Goal: Task Accomplishment & Management: Manage account settings

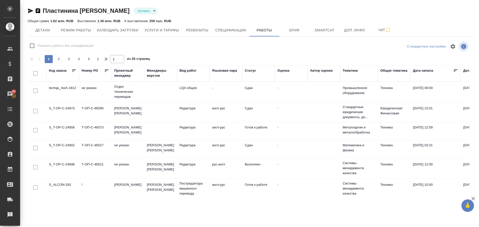
click at [247, 69] on div "Статус" at bounding box center [250, 70] width 11 height 5
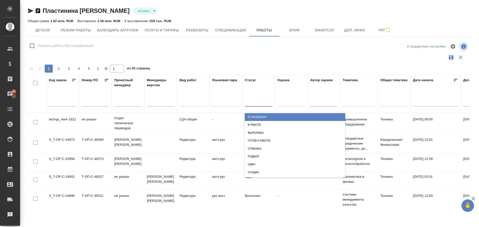
click at [251, 98] on div at bounding box center [259, 101] width 28 height 7
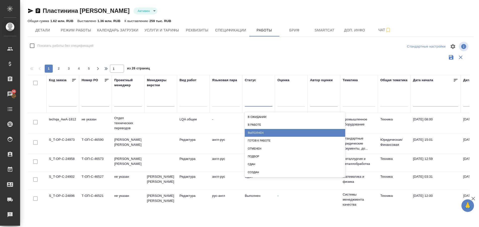
click at [251, 133] on div "Выполнен" at bounding box center [295, 133] width 100 height 8
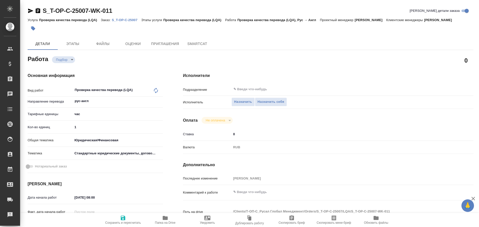
type textarea "x"
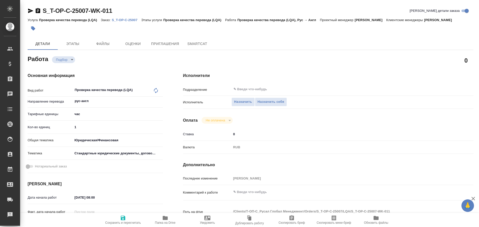
type textarea "x"
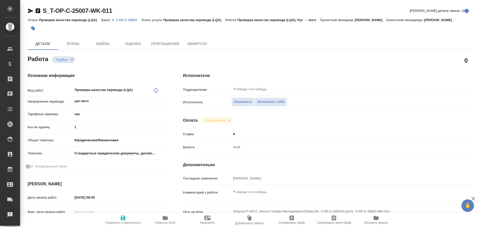
type textarea "x"
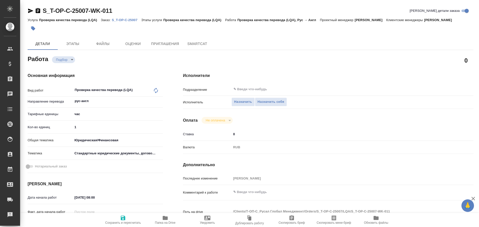
type textarea "x"
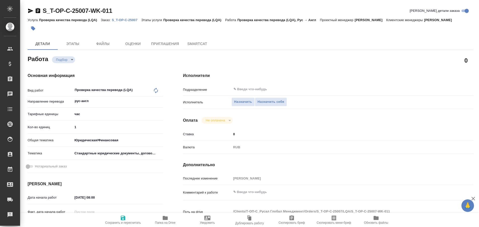
type textarea "x"
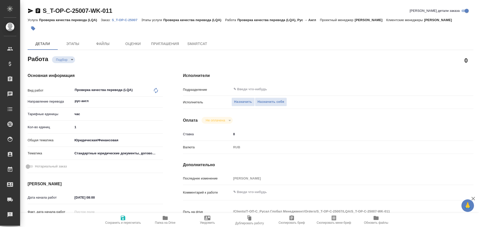
type textarea "x"
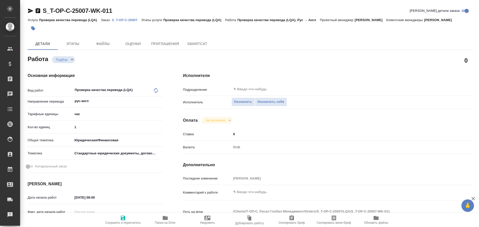
type textarea "x"
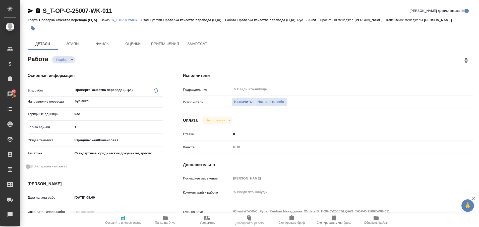
type textarea "x"
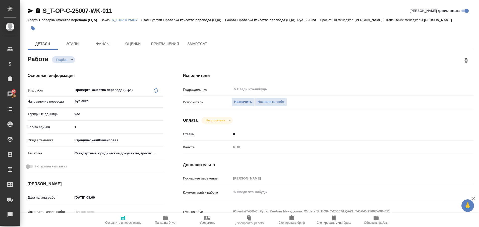
type textarea "x"
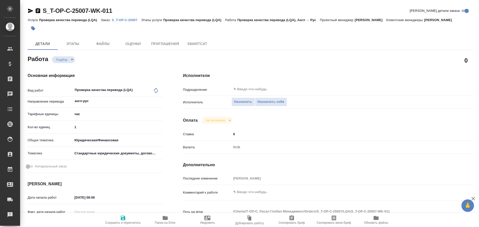
type textarea "x"
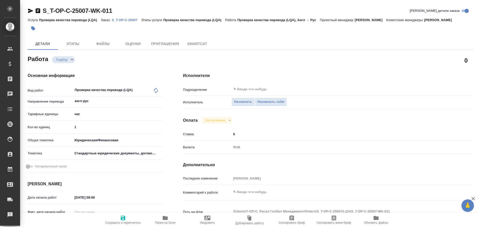
type textarea "x"
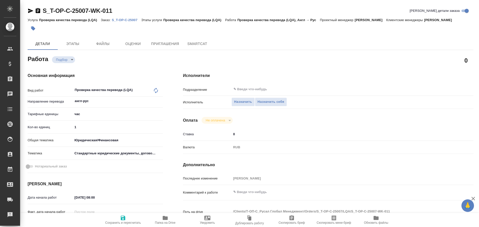
type textarea "x"
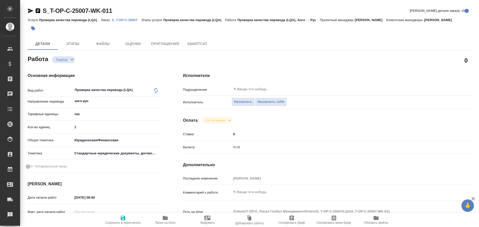
type textarea "x"
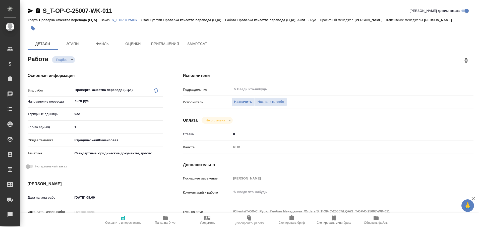
type textarea "x"
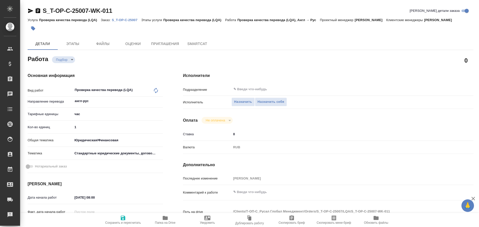
type textarea "x"
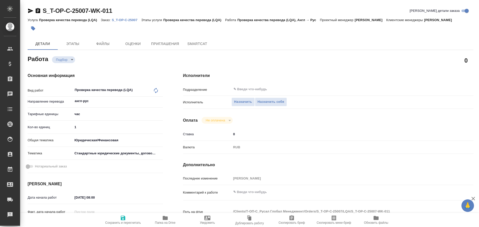
type textarea "x"
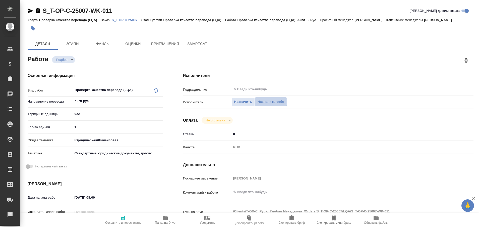
click at [274, 98] on button "Назначить себя" at bounding box center [271, 101] width 32 height 9
type textarea "x"
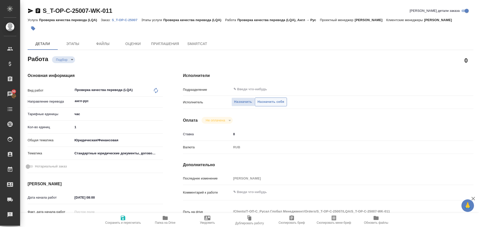
type textarea "x"
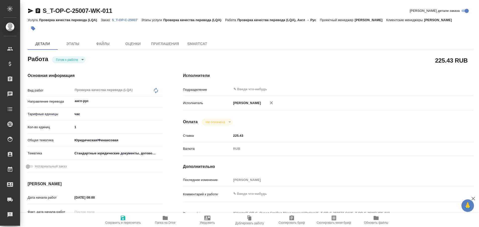
type textarea "x"
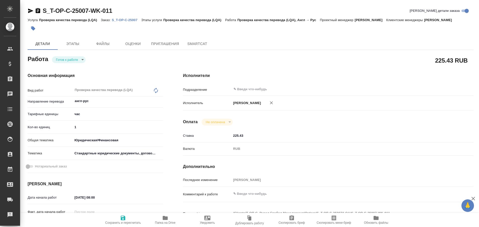
type textarea "x"
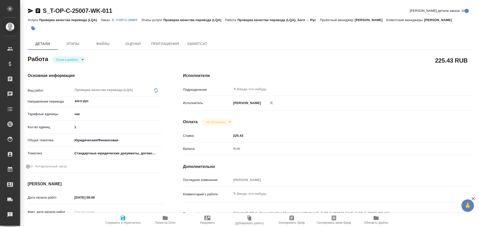
type textarea "x"
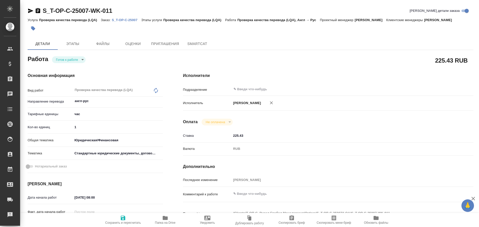
type textarea "x"
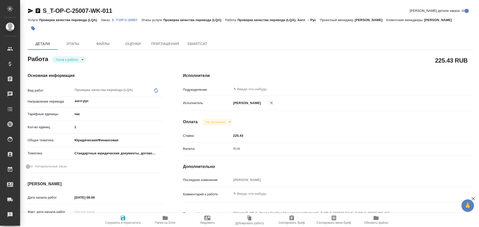
type textarea "x"
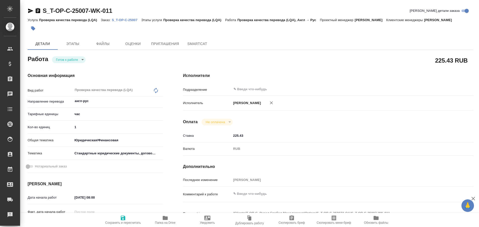
type textarea "x"
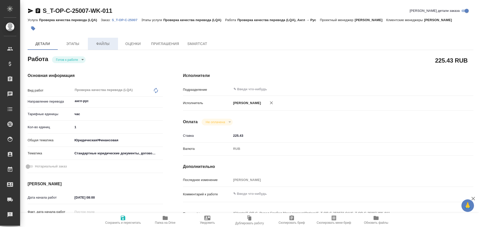
type textarea "x"
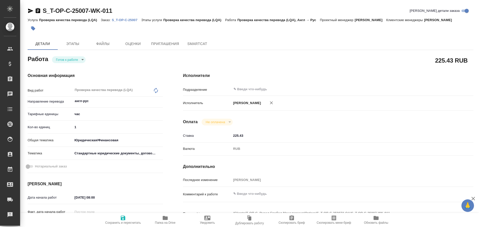
type textarea "x"
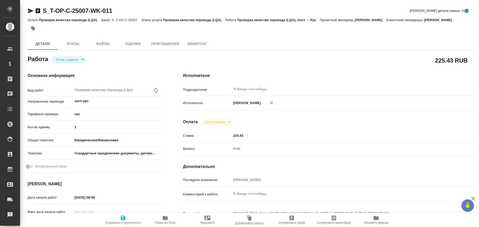
click at [121, 20] on p "S_T-OP-C-25007" at bounding box center [126, 20] width 29 height 4
type textarea "x"
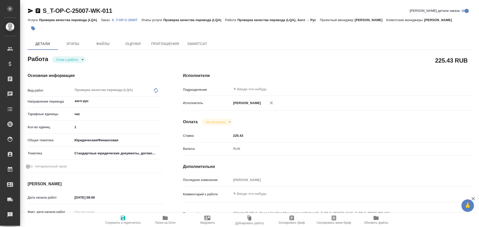
type textarea "x"
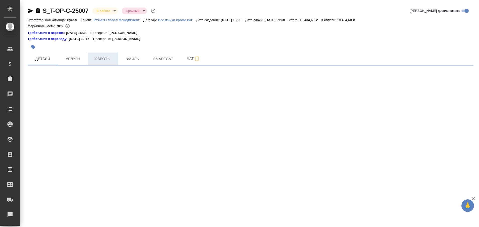
select select "RU"
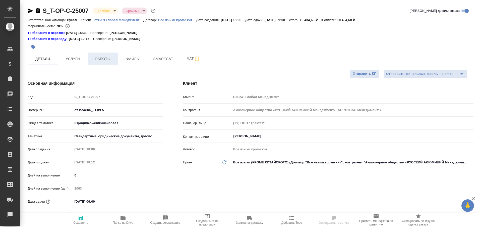
type textarea "x"
type input "[PERSON_NAME]"
click at [104, 56] on span "Работы" at bounding box center [103, 59] width 24 height 6
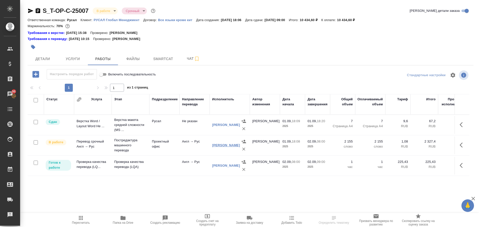
click at [222, 145] on link "Агаркова Юлия" at bounding box center [226, 145] width 28 height 4
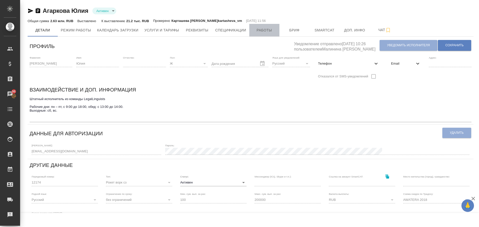
click at [262, 25] on button "Работы" at bounding box center [264, 30] width 30 height 13
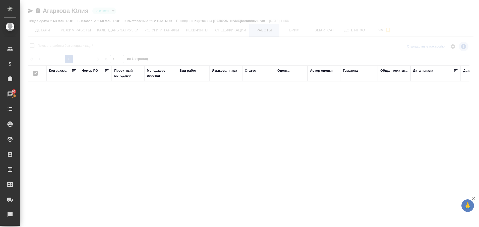
checkbox input "false"
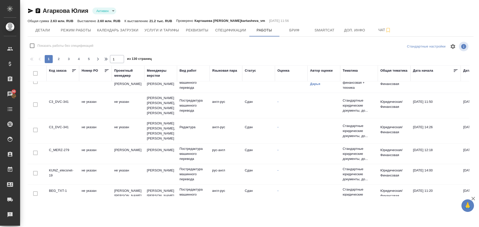
scroll to position [397, 0]
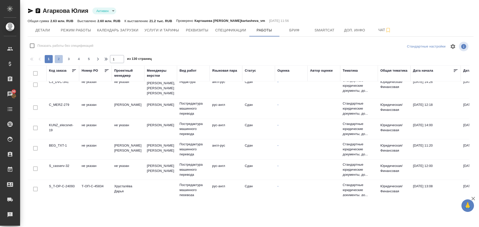
click at [58, 61] on span "2" at bounding box center [59, 58] width 8 height 5
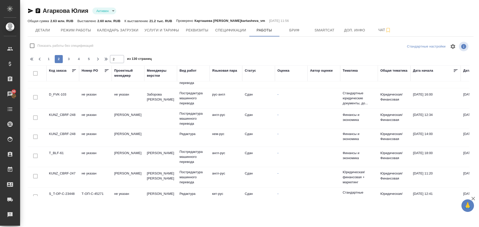
scroll to position [0, 0]
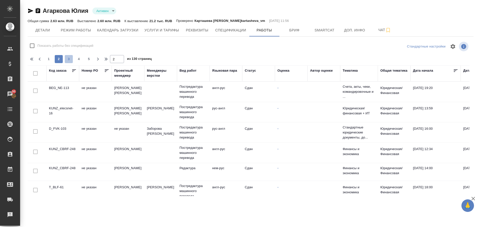
click at [70, 56] on button "3" at bounding box center [69, 59] width 8 height 8
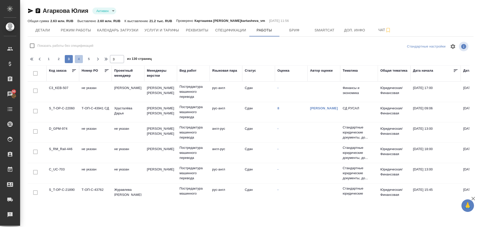
click at [81, 56] on span "4" at bounding box center [79, 58] width 8 height 5
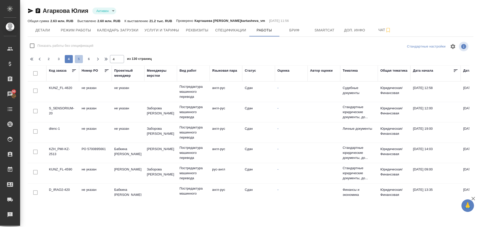
click at [82, 61] on button "5" at bounding box center [79, 59] width 8 height 8
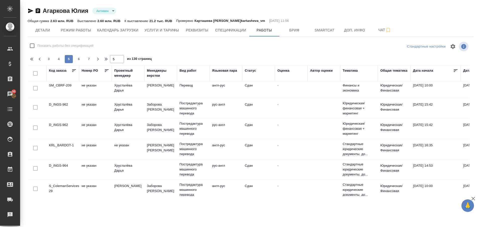
scroll to position [390, 0]
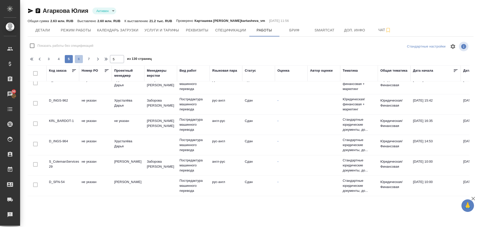
click at [78, 61] on span "6" at bounding box center [79, 58] width 8 height 5
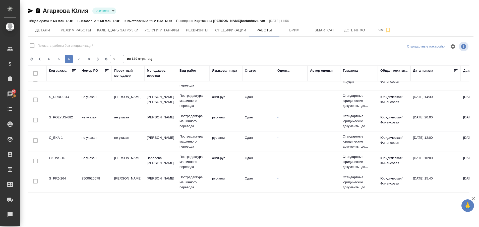
scroll to position [0, 0]
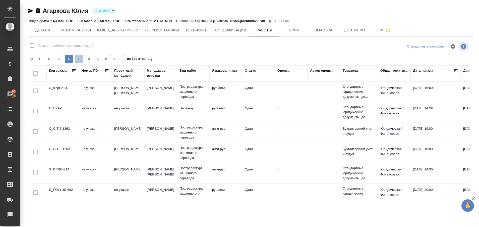
click at [77, 58] on span "7" at bounding box center [79, 58] width 8 height 5
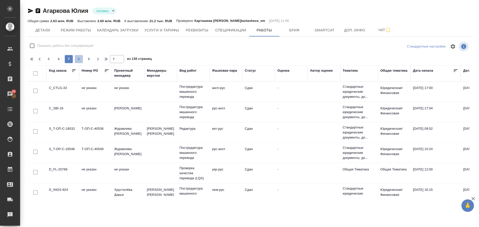
click at [77, 58] on span "8" at bounding box center [79, 58] width 8 height 5
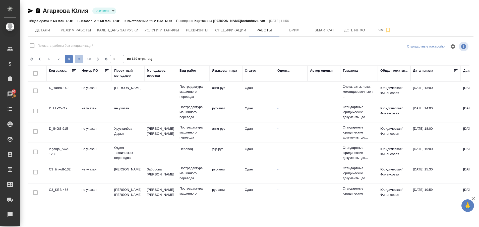
click at [77, 57] on span "9" at bounding box center [79, 58] width 8 height 5
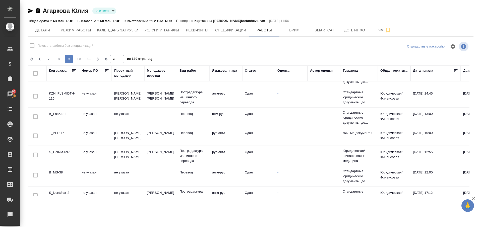
scroll to position [397, 0]
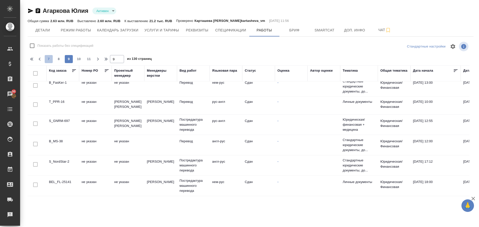
click at [47, 59] on span "7" at bounding box center [49, 58] width 8 height 5
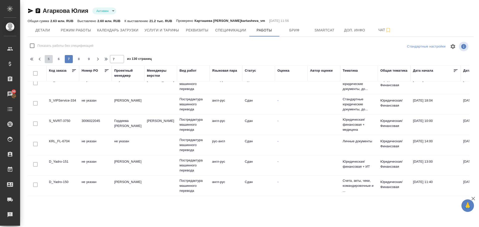
click at [47, 59] on span "5" at bounding box center [49, 58] width 8 height 5
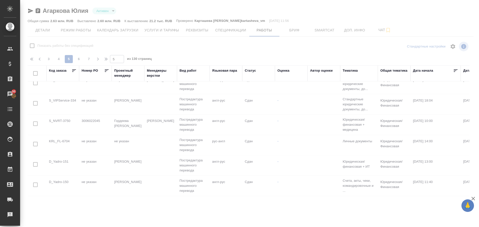
click at [47, 59] on div at bounding box center [249, 99] width 459 height 198
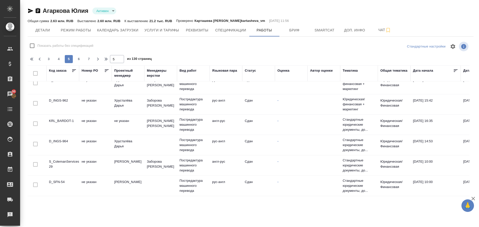
scroll to position [390, 0]
click at [47, 59] on span "3" at bounding box center [49, 58] width 8 height 5
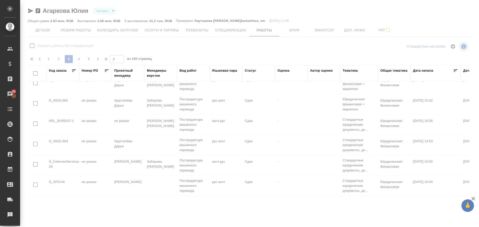
click at [47, 59] on div at bounding box center [249, 99] width 459 height 198
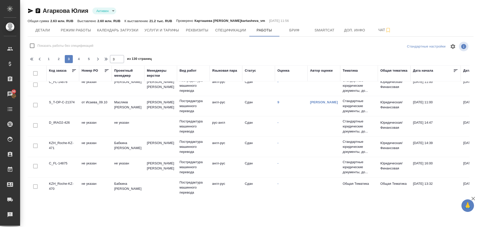
scroll to position [397, 0]
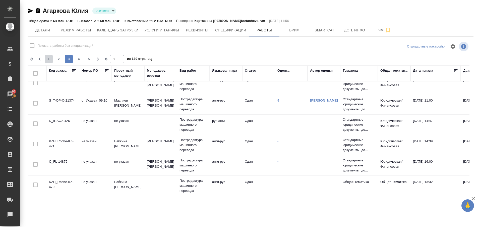
click at [47, 59] on span "1" at bounding box center [49, 58] width 8 height 5
type input "1"
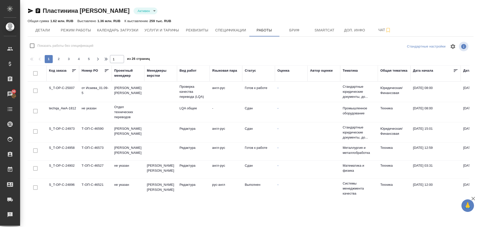
click at [64, 100] on td "techqa_AwA-1812" at bounding box center [62, 92] width 33 height 18
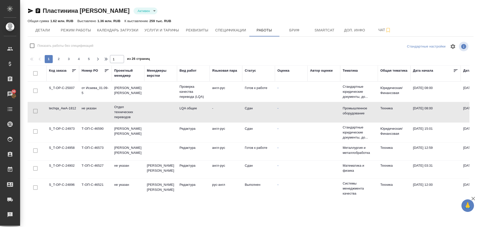
click at [64, 100] on td "techqa_AwA-1812" at bounding box center [62, 92] width 33 height 18
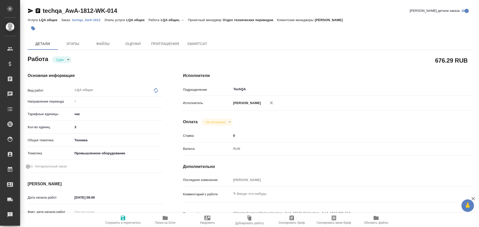
type textarea "x"
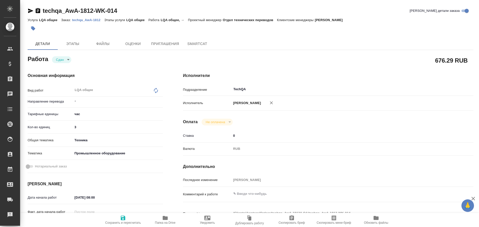
type textarea "x"
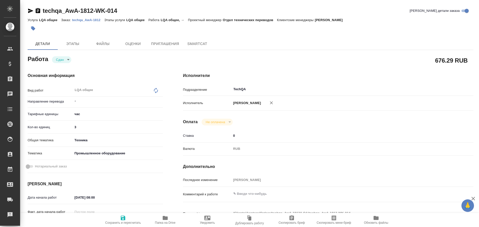
type textarea "x"
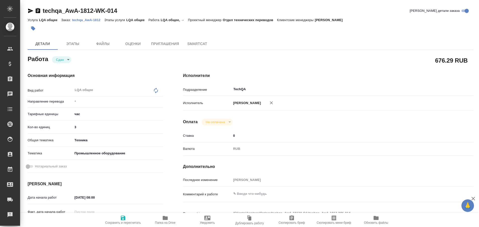
type textarea "x"
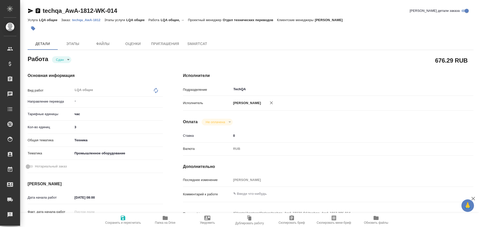
type textarea "x"
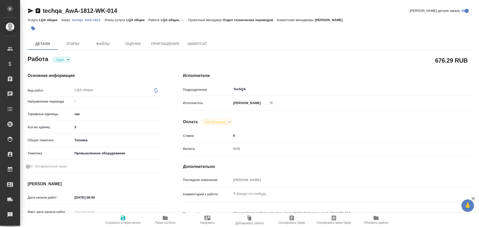
type textarea "x"
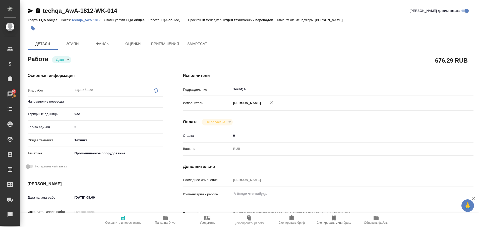
type textarea "x"
